Goal: Task Accomplishment & Management: Complete application form

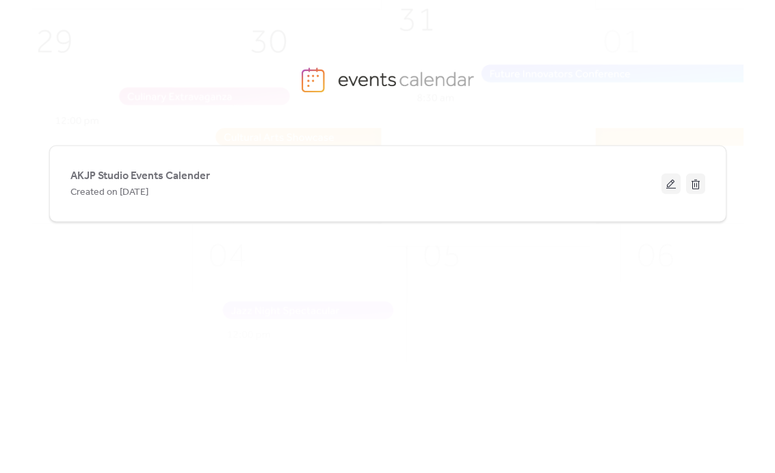
click at [90, 179] on span "AKJP Studio Events Calender" at bounding box center [140, 176] width 140 height 16
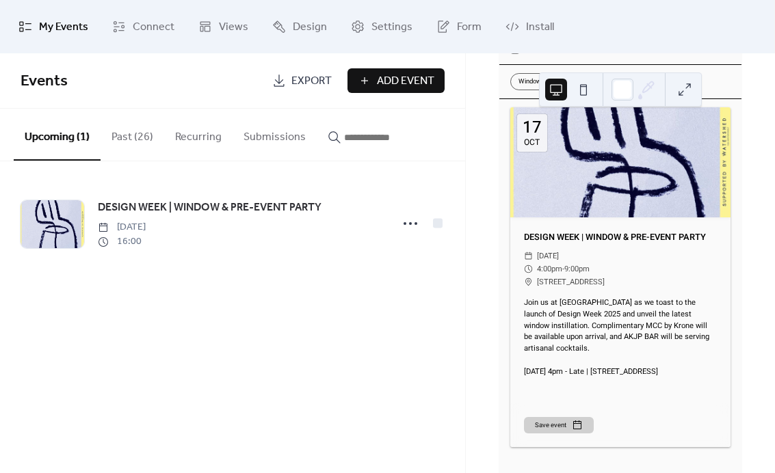
scroll to position [110, 0]
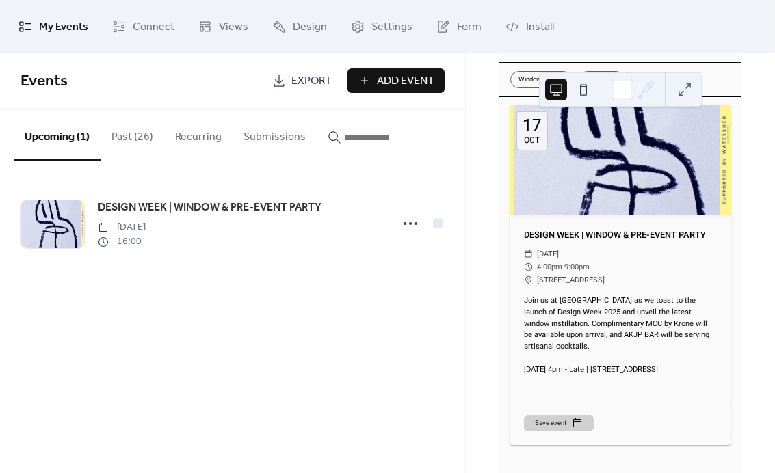
click at [224, 204] on span "DESIGN WEEK | WINDOW & PRE-EVENT PARTY" at bounding box center [210, 208] width 224 height 16
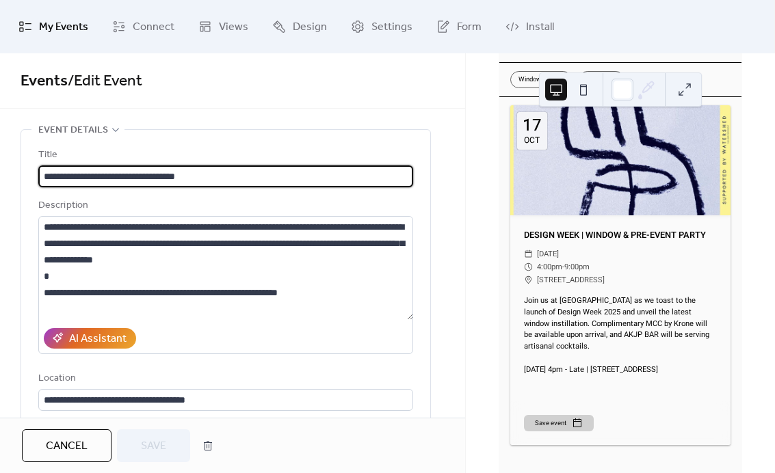
click at [575, 196] on div at bounding box center [620, 160] width 220 height 110
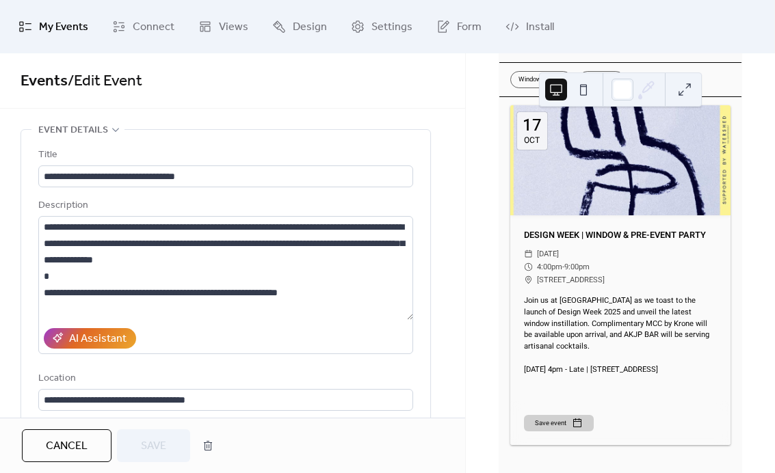
click at [570, 174] on div at bounding box center [620, 160] width 220 height 110
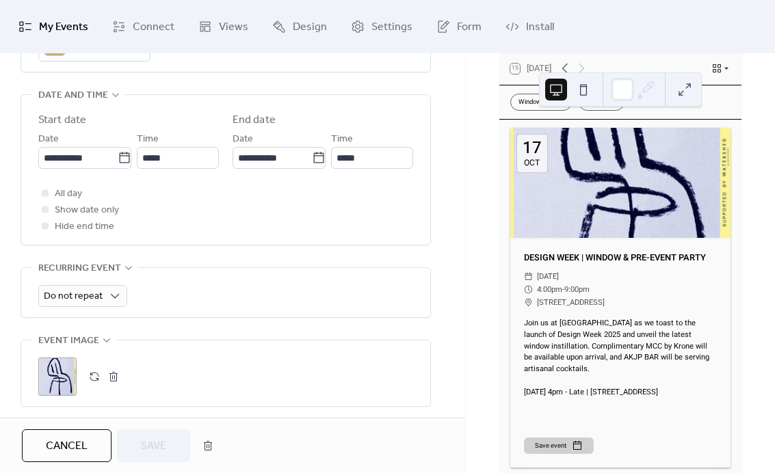
scroll to position [468, 0]
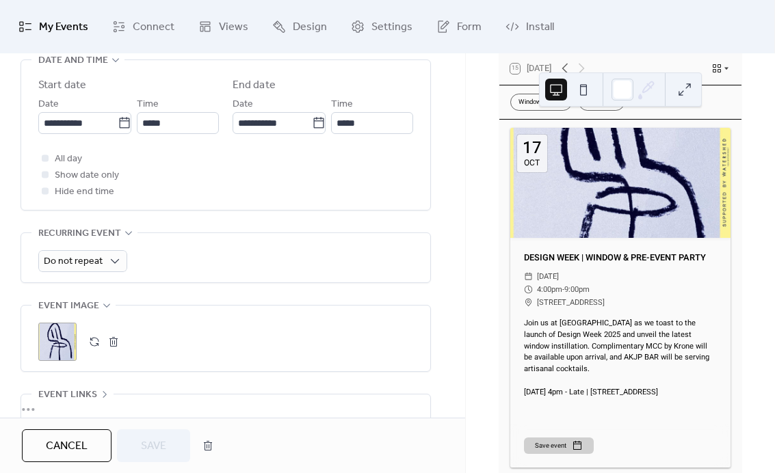
click at [120, 352] on button "button" at bounding box center [113, 341] width 19 height 19
click at [54, 347] on icon at bounding box center [57, 341] width 19 height 19
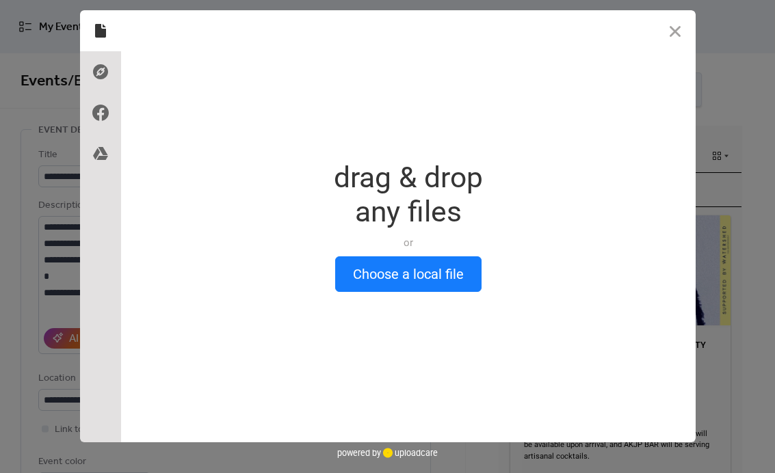
click at [388, 268] on button "Choose a local file" at bounding box center [408, 275] width 146 height 36
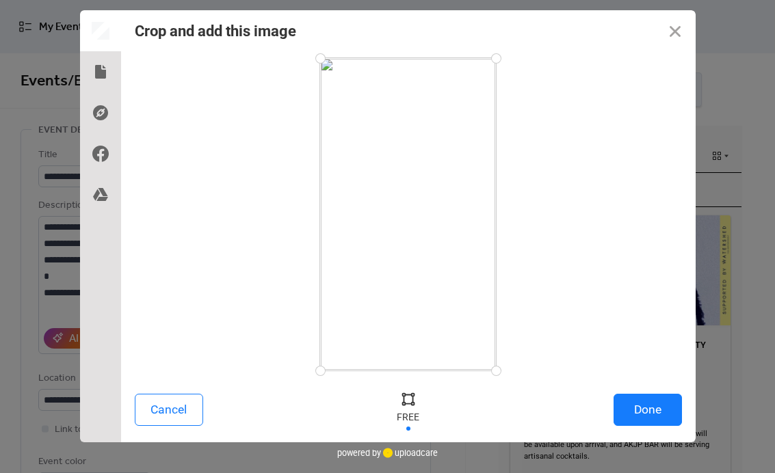
click at [659, 403] on button "Done" at bounding box center [648, 410] width 68 height 32
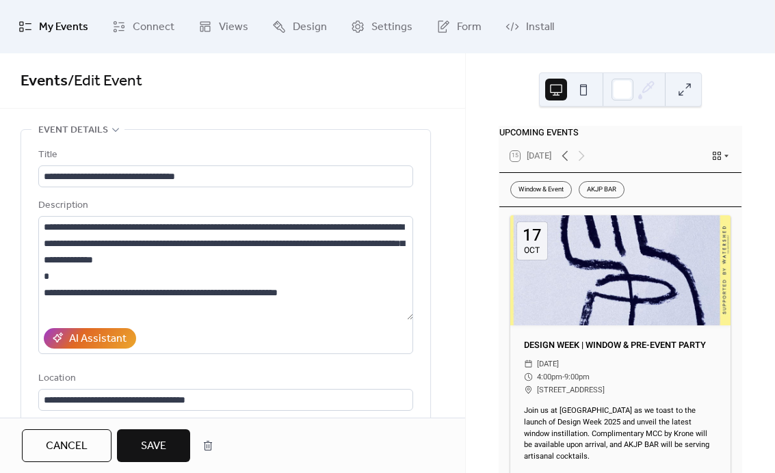
click at [151, 440] on span "Save" at bounding box center [153, 446] width 25 height 16
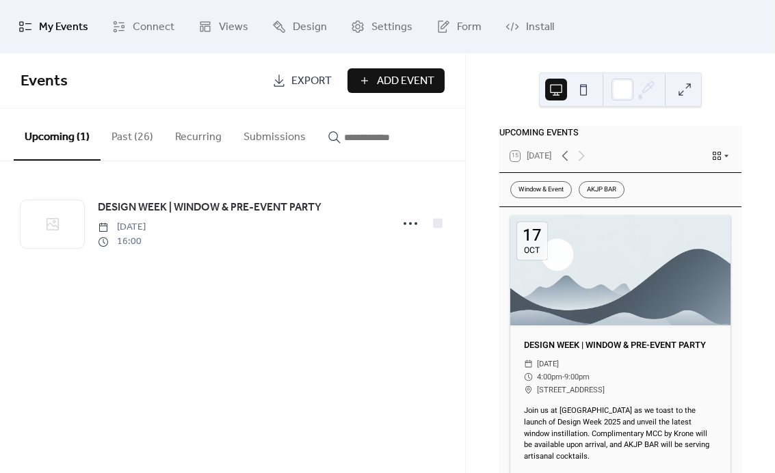
click at [134, 215] on span "DESIGN WEEK | WINDOW & PRE-EVENT PARTY" at bounding box center [210, 208] width 224 height 16
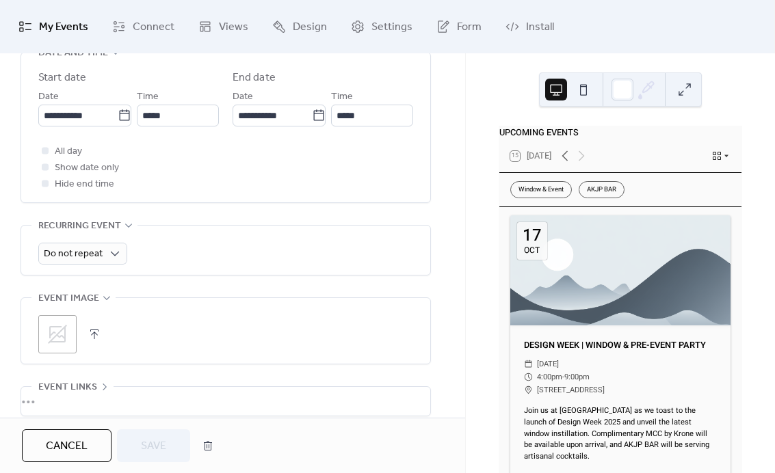
scroll to position [480, 0]
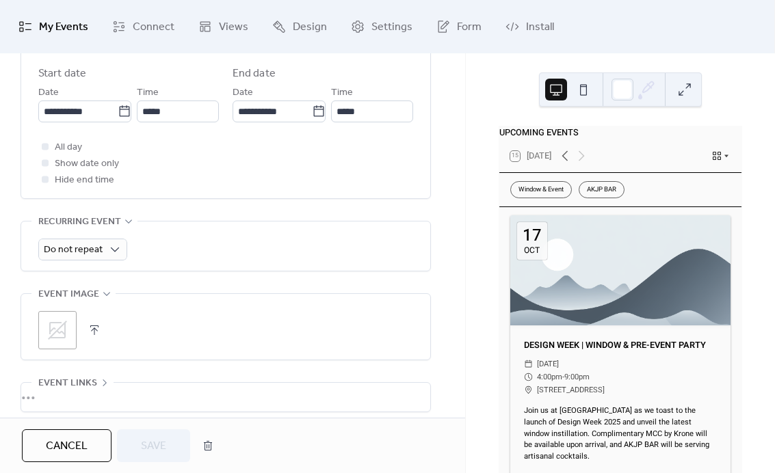
click at [72, 350] on div ";" at bounding box center [57, 330] width 38 height 38
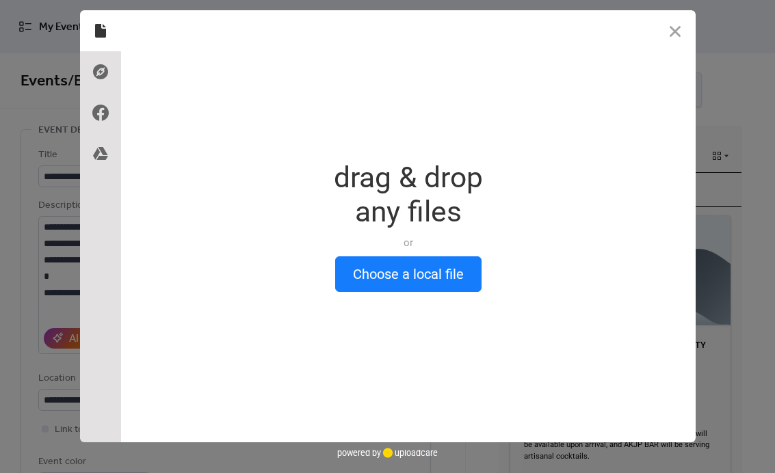
click at [415, 278] on button "Choose a local file" at bounding box center [408, 275] width 146 height 36
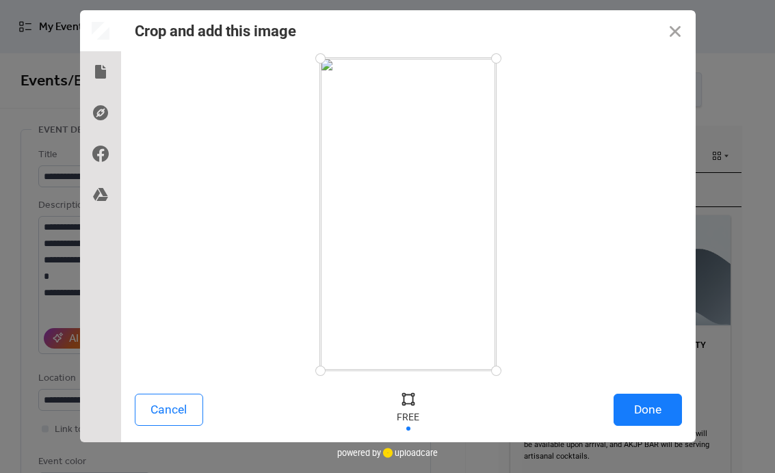
click at [640, 394] on button "Done" at bounding box center [648, 410] width 68 height 32
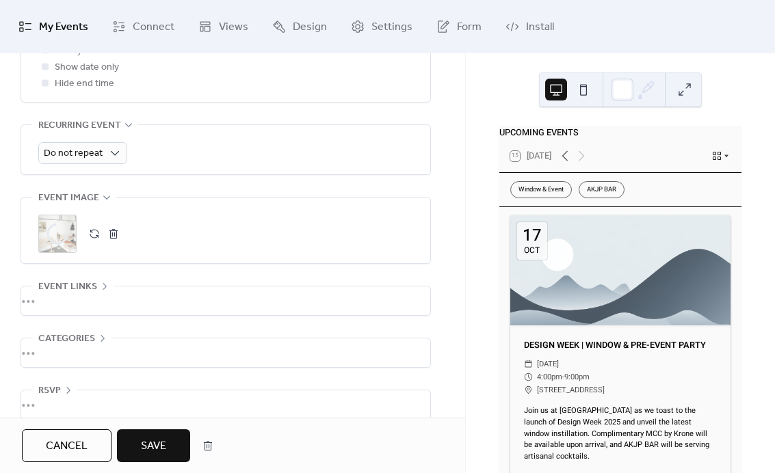
scroll to position [577, 0]
click at [146, 438] on span "Save" at bounding box center [153, 446] width 25 height 16
